Goal: Task Accomplishment & Management: Manage account settings

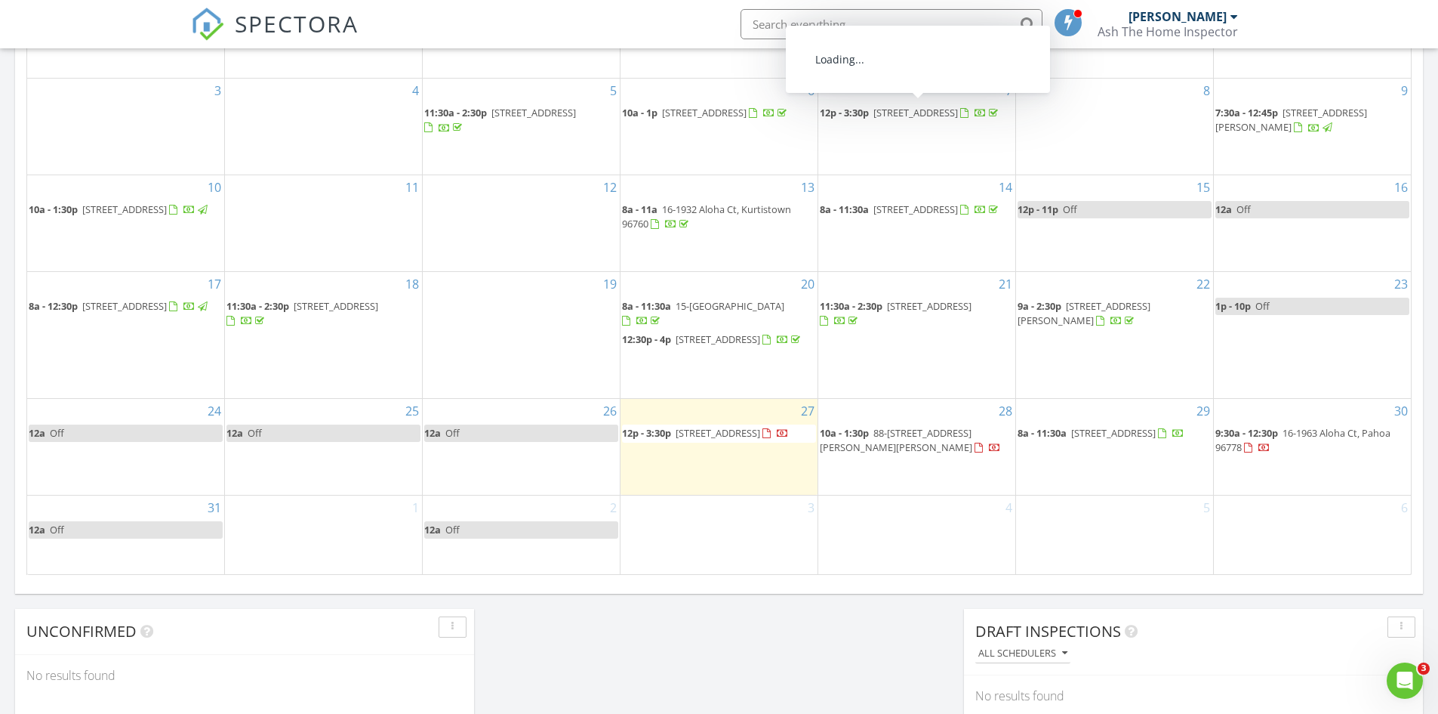
scroll to position [831, 0]
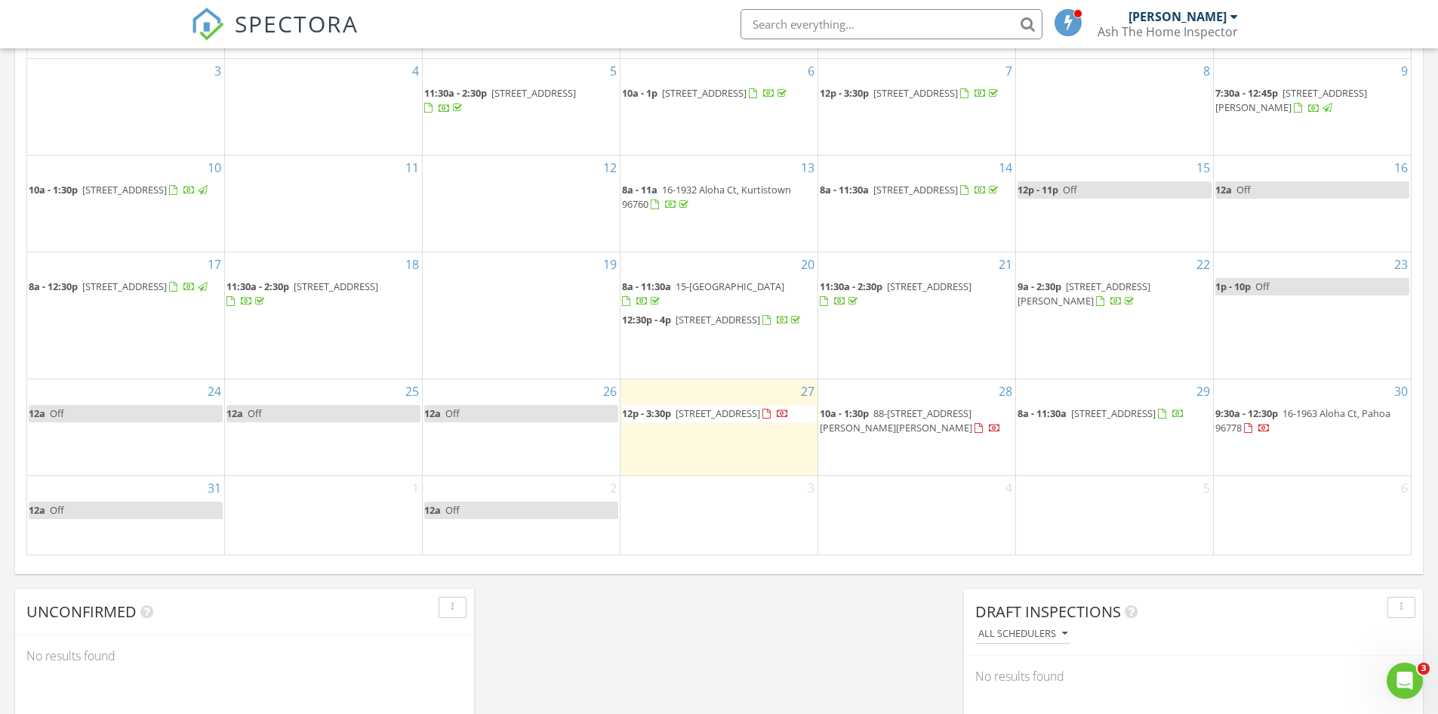
click at [913, 420] on span "88-[STREET_ADDRESS][PERSON_NAME][PERSON_NAME]" at bounding box center [896, 420] width 153 height 28
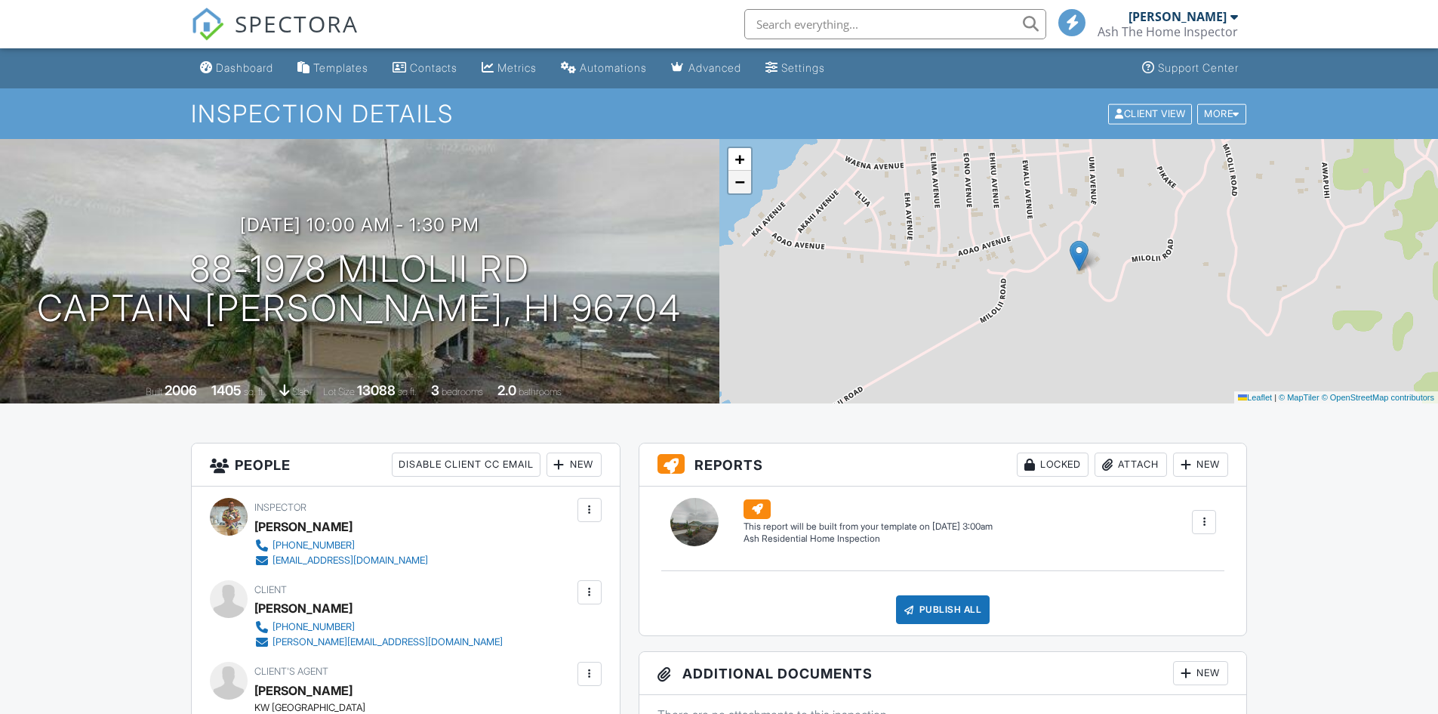
click at [744, 190] on span "−" at bounding box center [740, 181] width 10 height 19
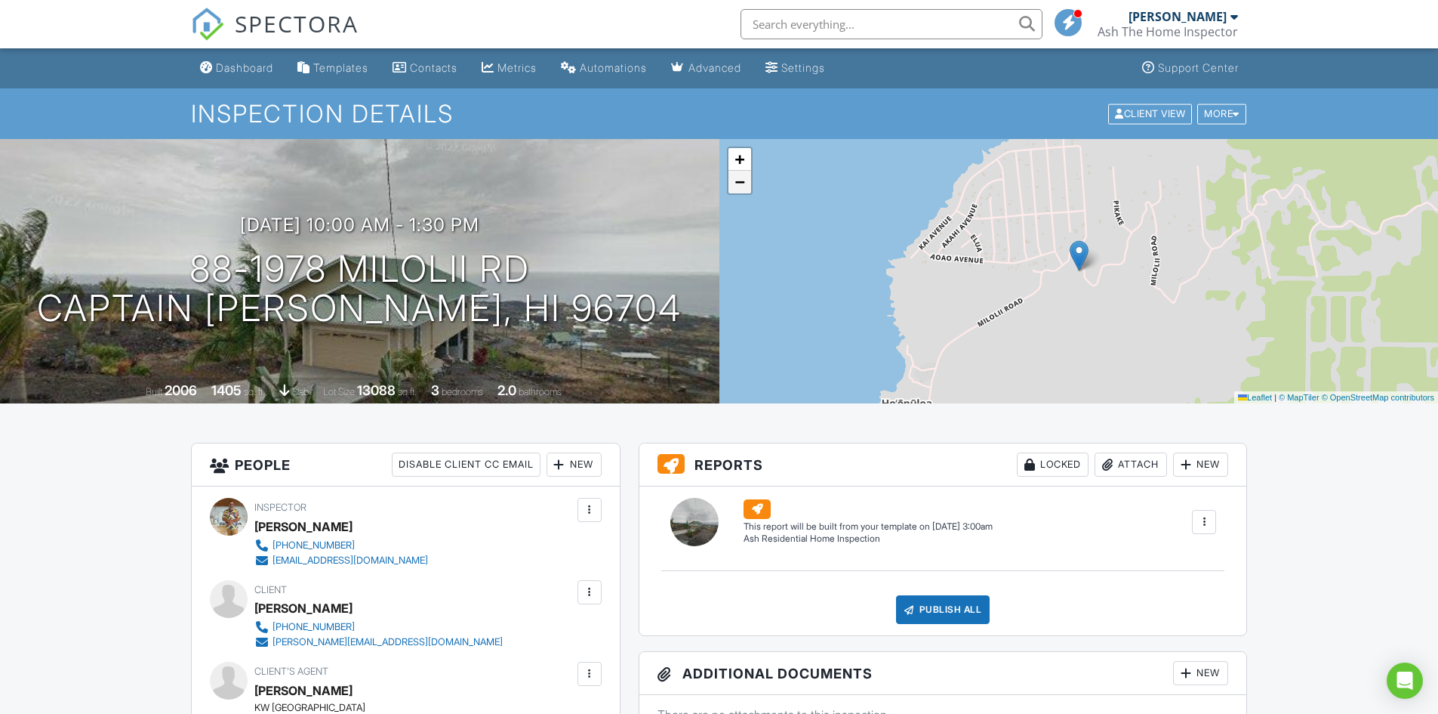
click at [744, 190] on span "−" at bounding box center [740, 181] width 10 height 19
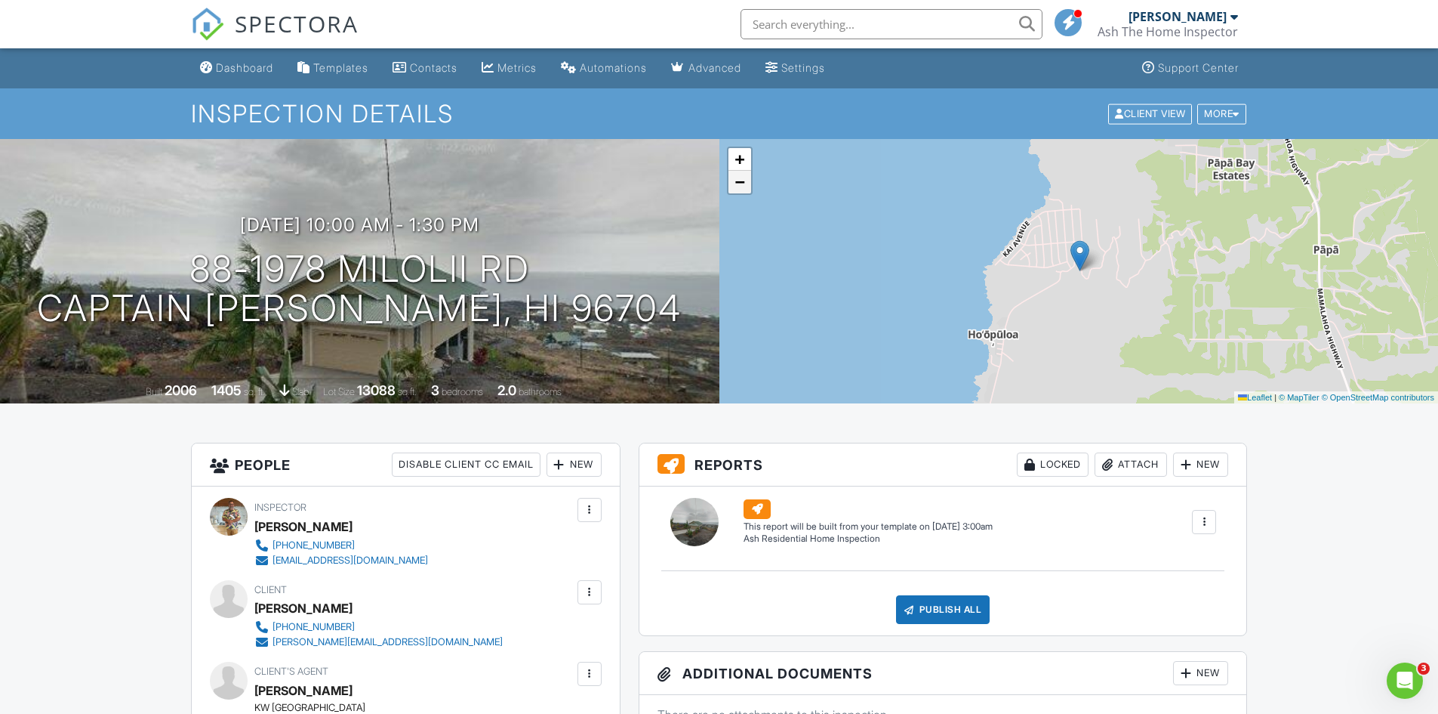
click at [744, 190] on span "−" at bounding box center [740, 181] width 10 height 19
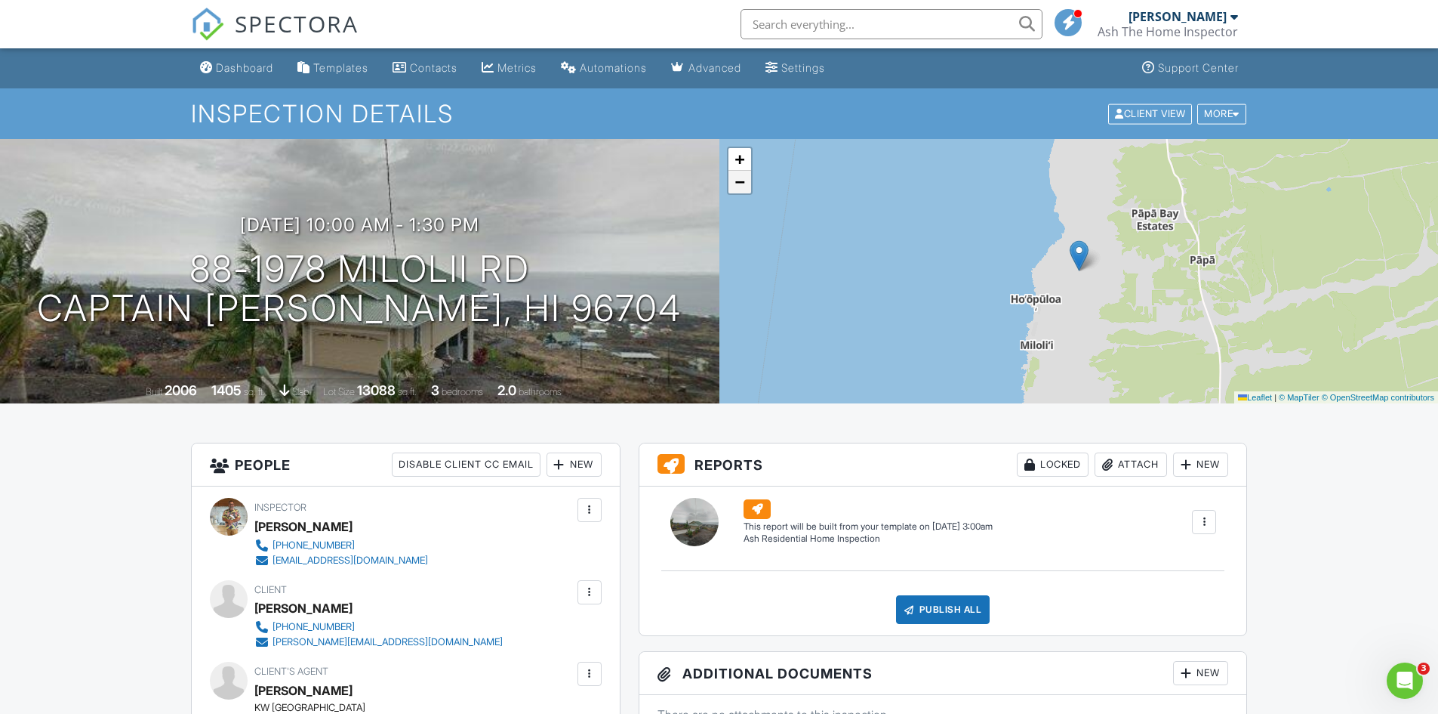
click at [744, 190] on span "−" at bounding box center [740, 181] width 10 height 19
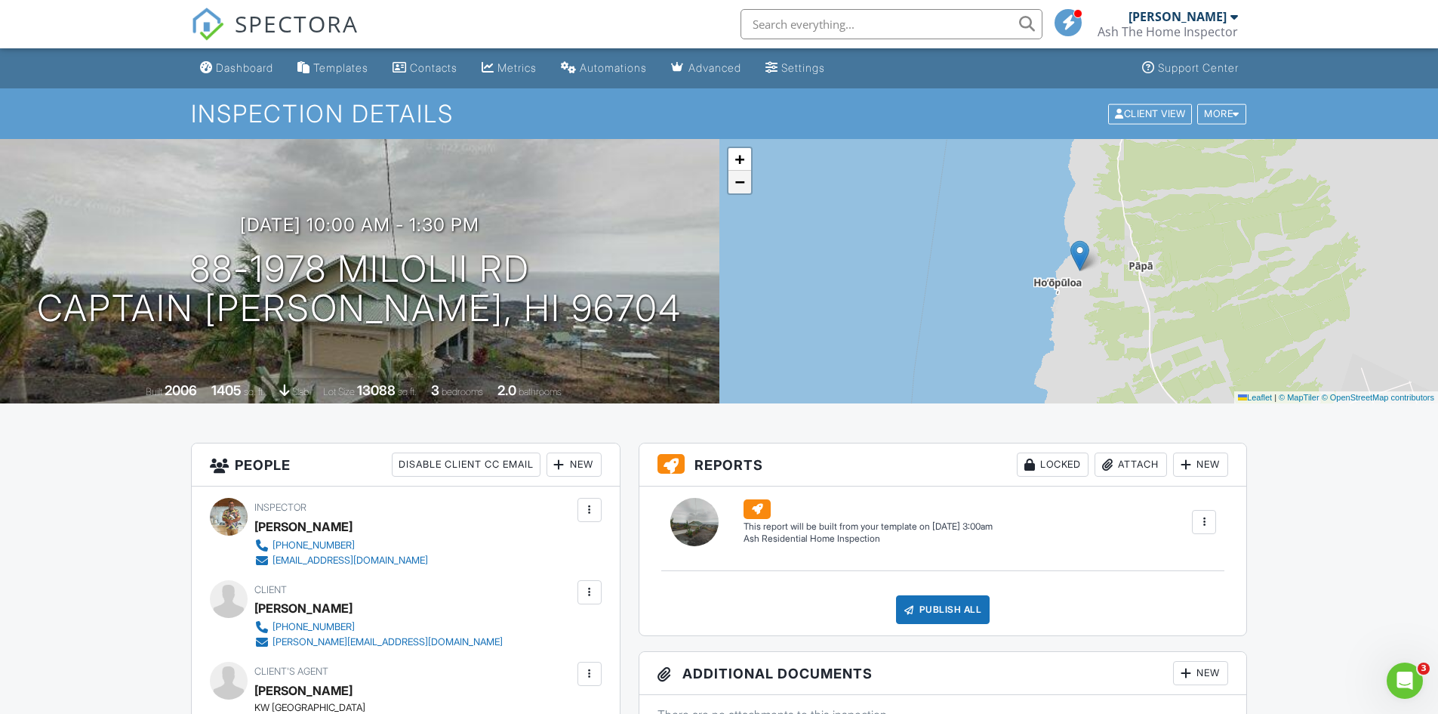
click at [744, 190] on span "−" at bounding box center [740, 181] width 10 height 19
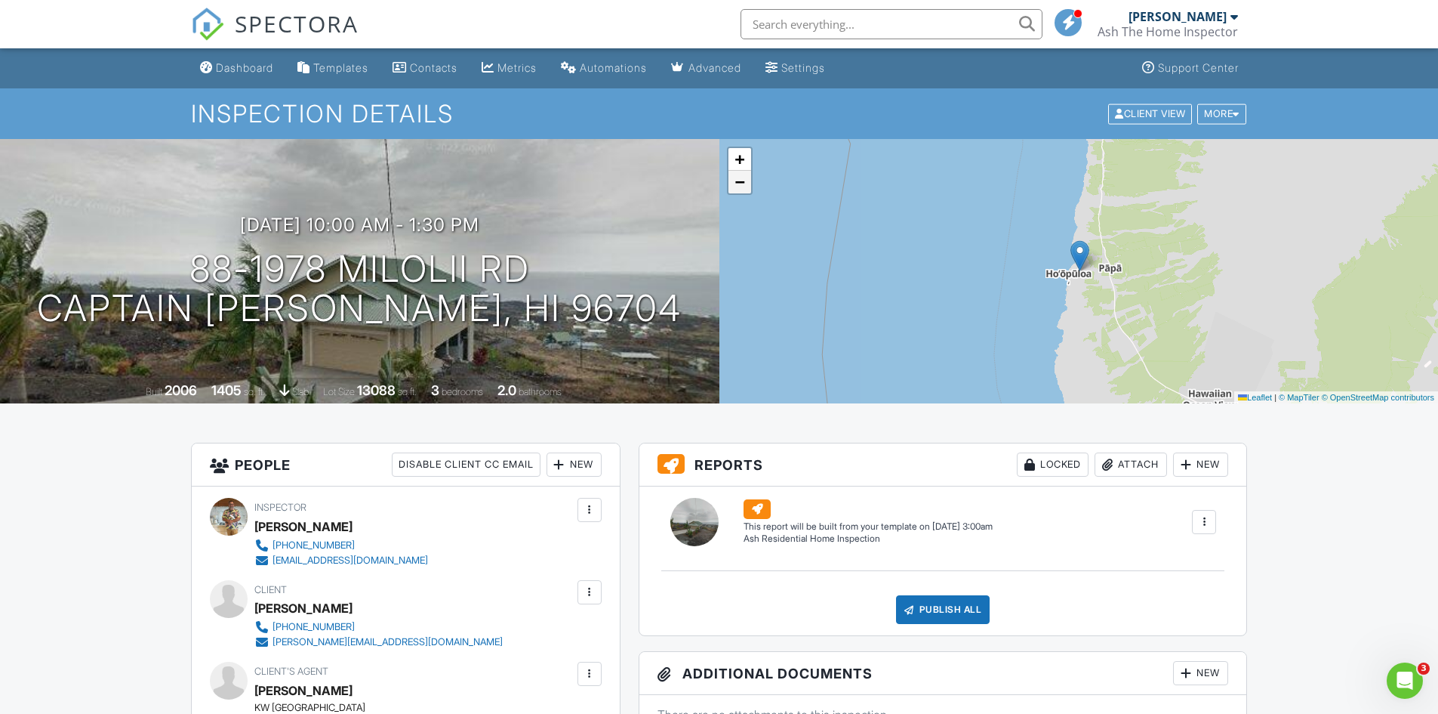
click at [744, 190] on span "−" at bounding box center [740, 181] width 10 height 19
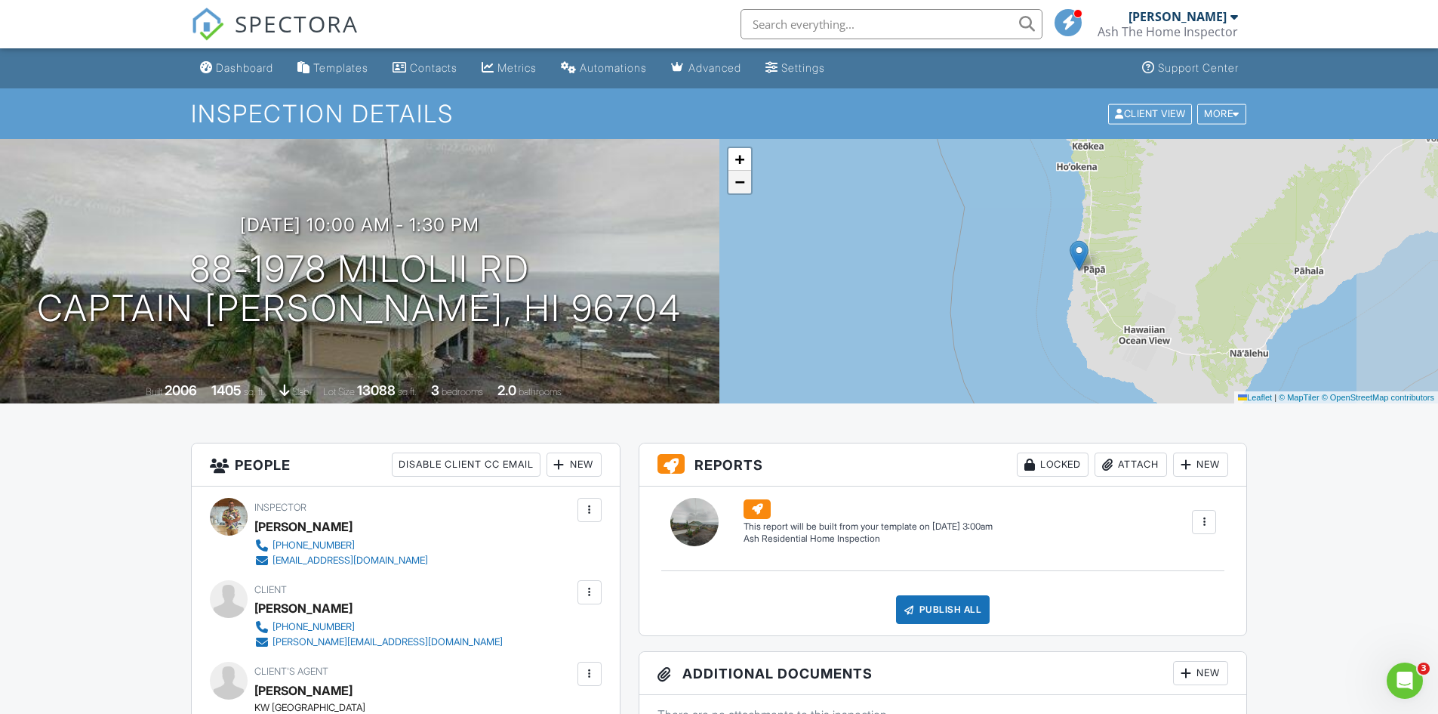
click at [744, 190] on span "−" at bounding box center [740, 181] width 10 height 19
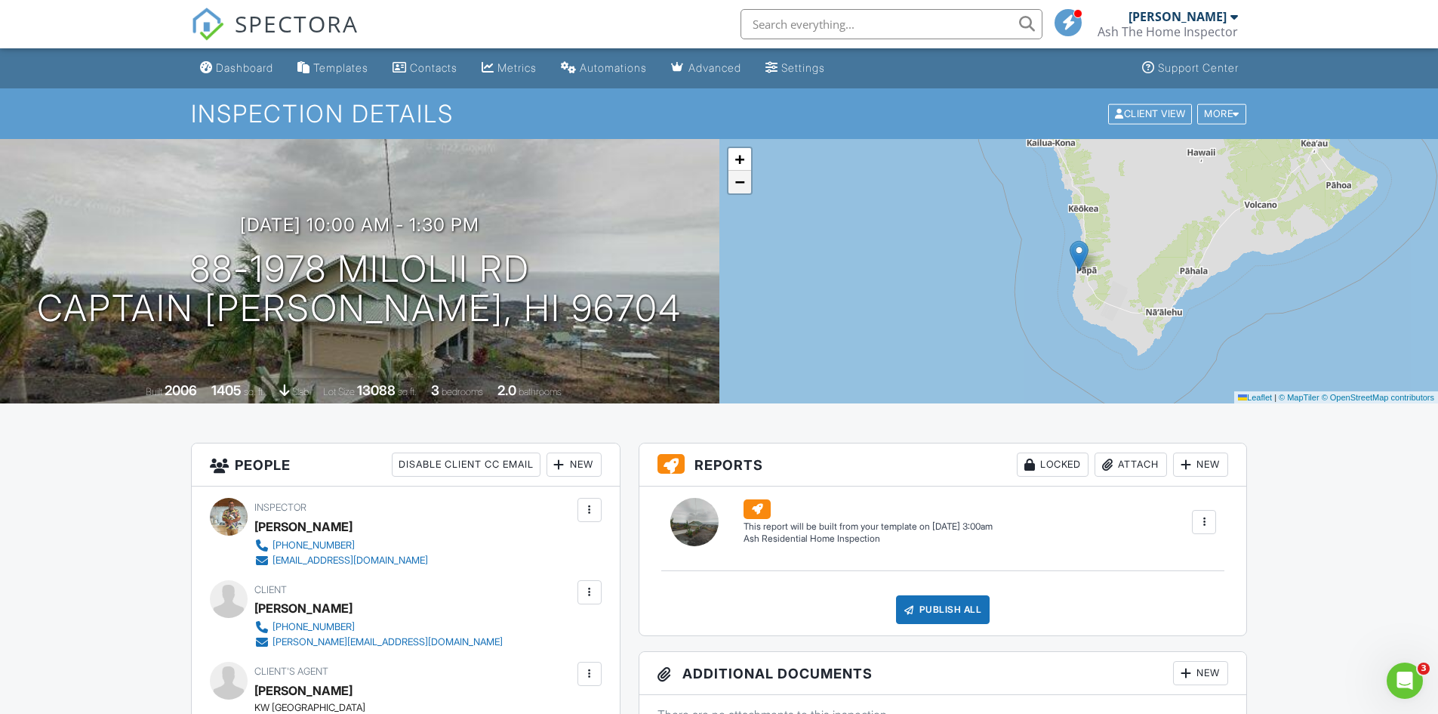
click at [744, 190] on span "−" at bounding box center [740, 181] width 10 height 19
